Goal: Check status

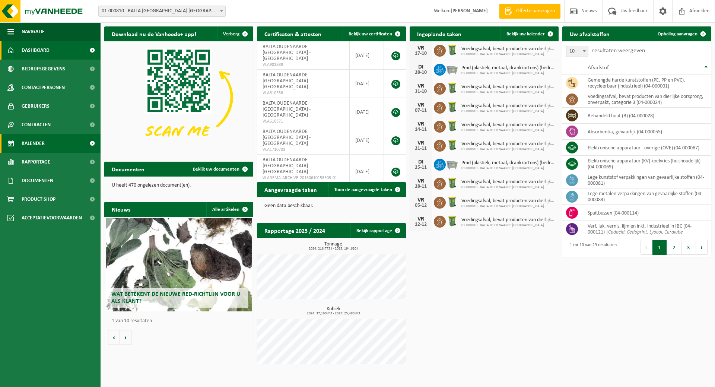
click at [23, 141] on span "Kalender" at bounding box center [33, 143] width 23 height 19
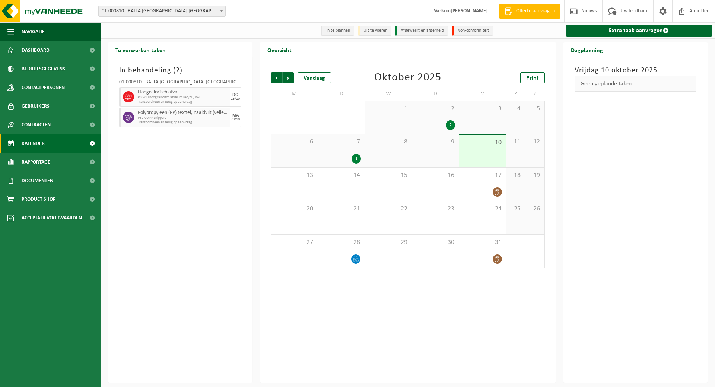
click at [337, 148] on div "7 1" at bounding box center [341, 150] width 47 height 33
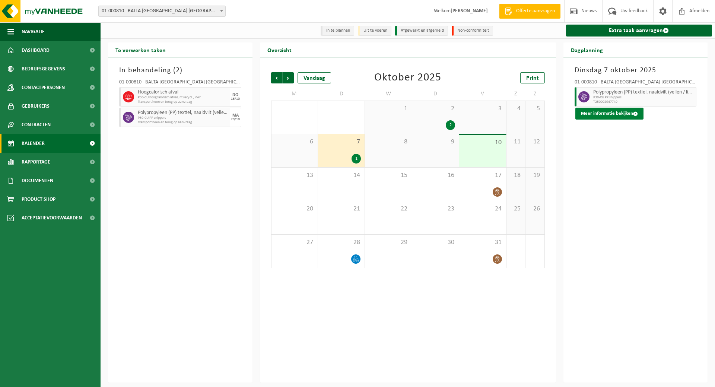
click at [620, 111] on button "Meer informatie bekijken" at bounding box center [609, 114] width 68 height 12
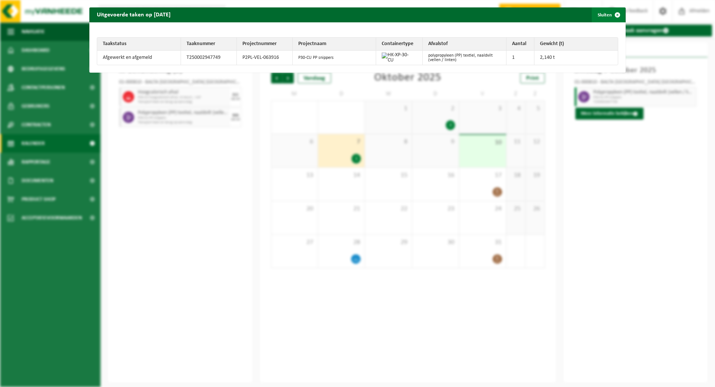
click at [600, 14] on button "Sluiten" at bounding box center [608, 14] width 33 height 15
